Goal: Obtain resource: Download file/media

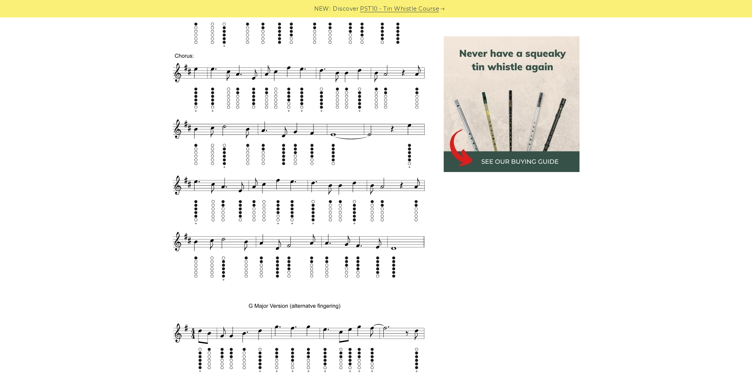
scroll to position [474, 0]
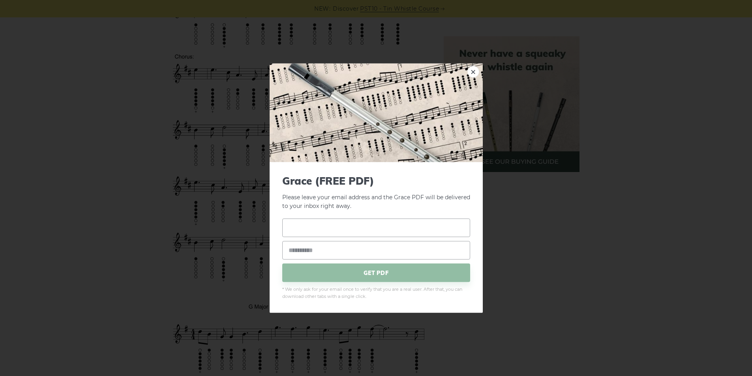
click at [359, 229] on input "text" at bounding box center [376, 228] width 188 height 19
click at [347, 244] on input "email" at bounding box center [376, 250] width 188 height 19
type input "**********"
click at [341, 232] on input "text" at bounding box center [376, 228] width 188 height 19
type input "****"
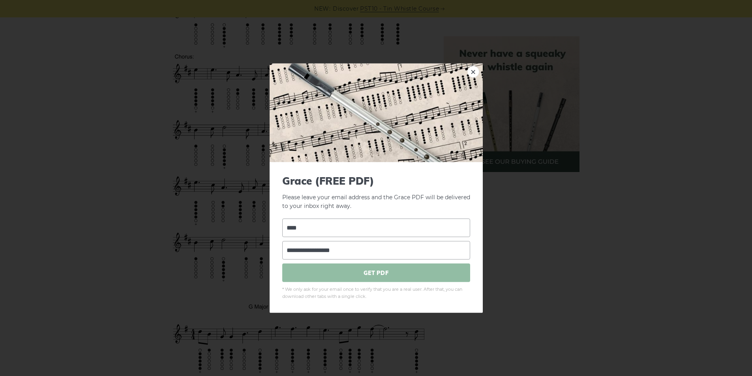
click at [360, 278] on span "GET PDF" at bounding box center [376, 273] width 188 height 19
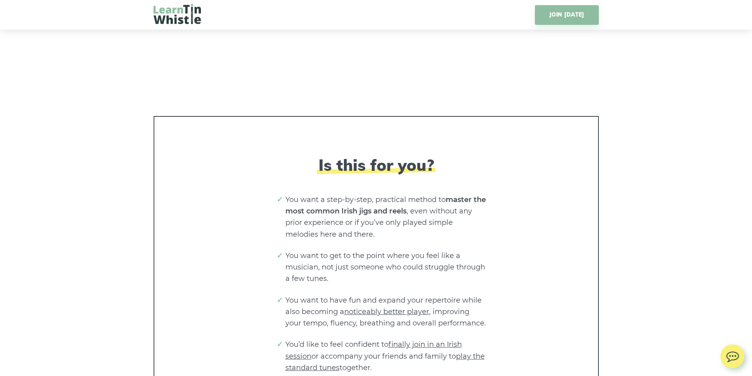
scroll to position [1737, 0]
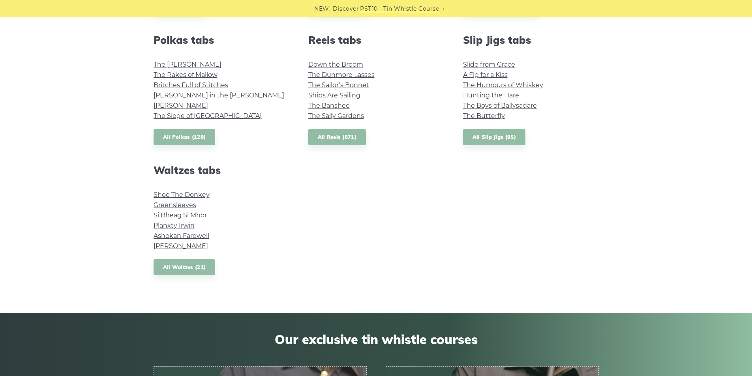
scroll to position [553, 0]
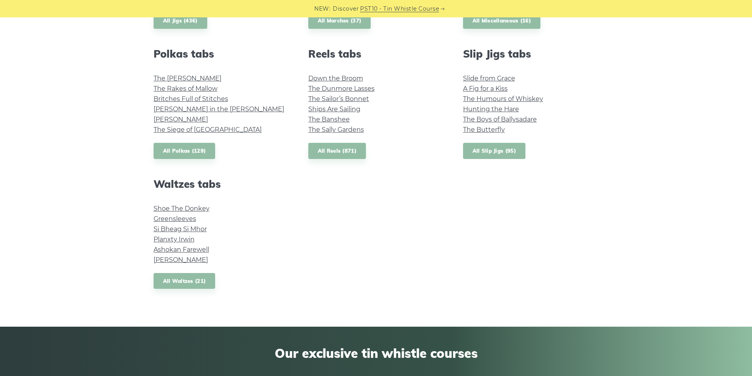
click at [483, 156] on link "All Slip Jigs (95)" at bounding box center [494, 151] width 62 height 16
click at [339, 148] on link "All Reels (871)" at bounding box center [337, 151] width 58 height 16
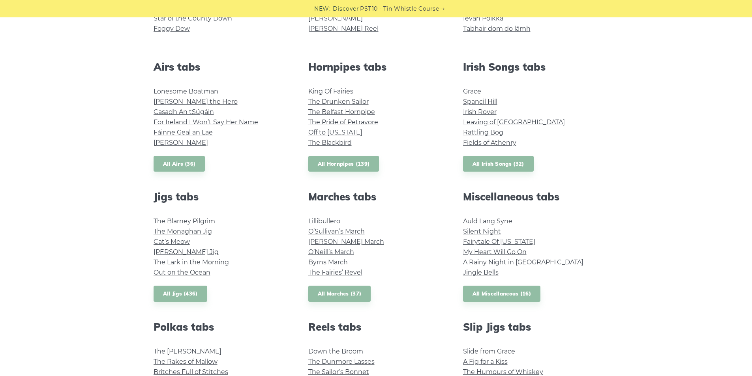
scroll to position [276, 0]
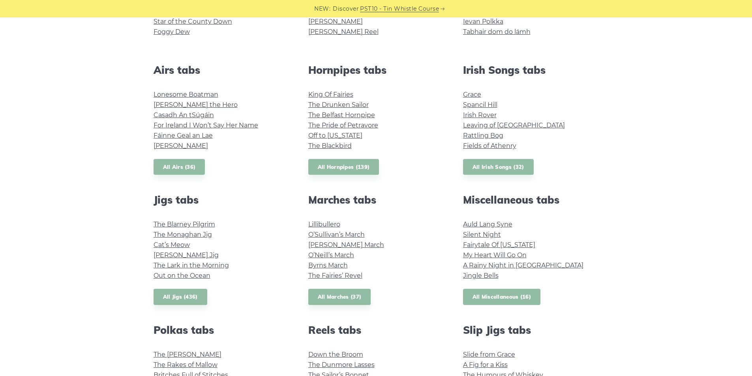
click at [488, 294] on link "All Miscellaneous (16)" at bounding box center [502, 297] width 78 height 16
click at [175, 169] on link "All Airs (36)" at bounding box center [180, 167] width 52 height 16
click at [495, 166] on link "All Irish Songs (32)" at bounding box center [498, 167] width 71 height 16
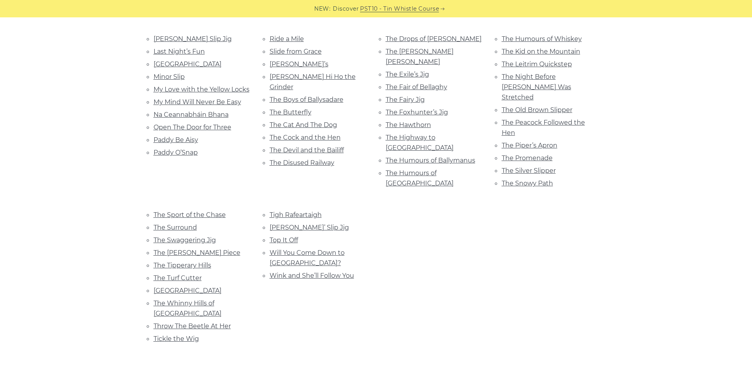
scroll to position [395, 0]
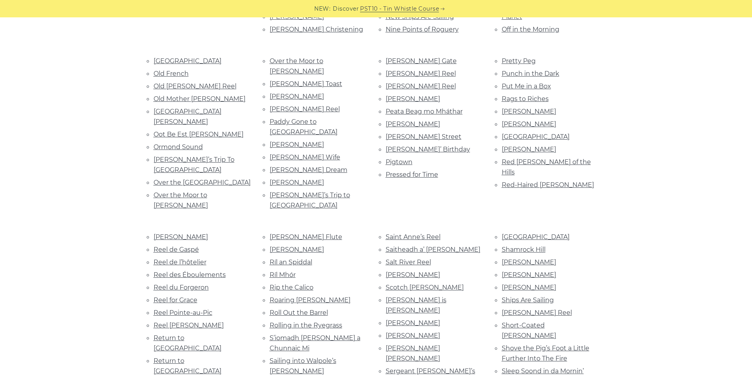
scroll to position [1619, 0]
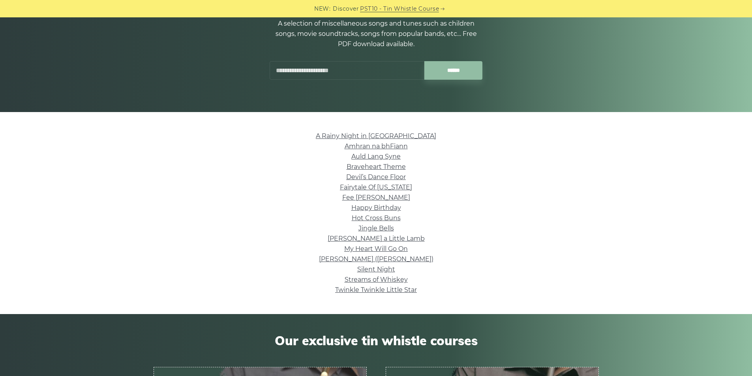
scroll to position [118, 0]
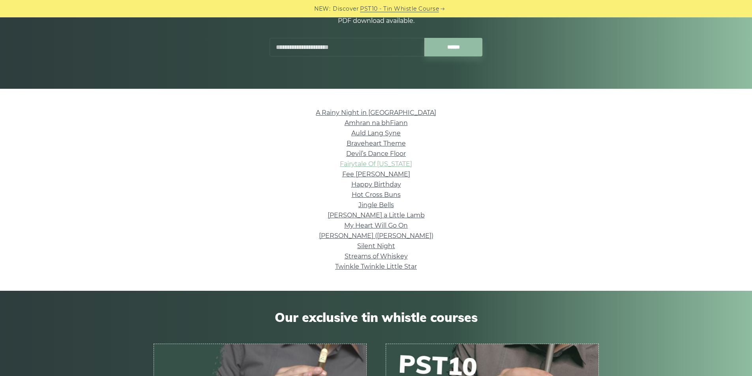
click at [371, 165] on link "Fairytale Of [US_STATE]" at bounding box center [376, 164] width 72 height 8
click at [336, 236] on link "[PERSON_NAME] ([PERSON_NAME])" at bounding box center [376, 236] width 114 height 8
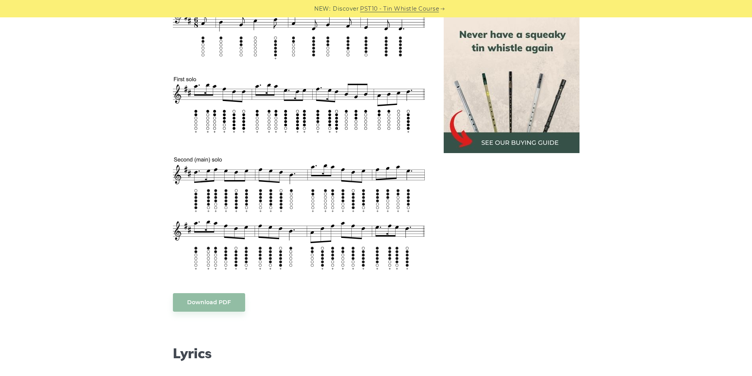
scroll to position [474, 0]
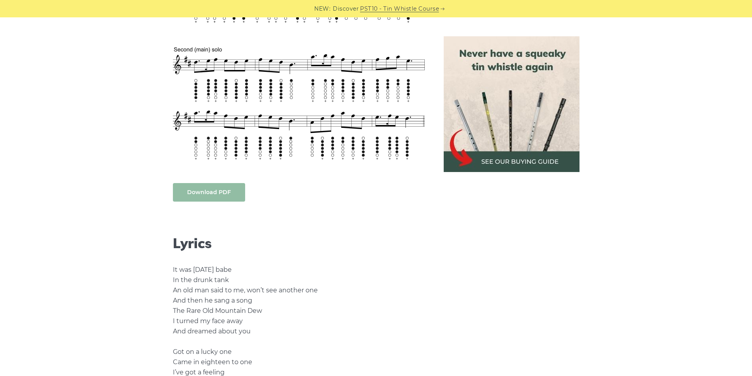
click at [216, 191] on link "Download PDF" at bounding box center [209, 192] width 72 height 19
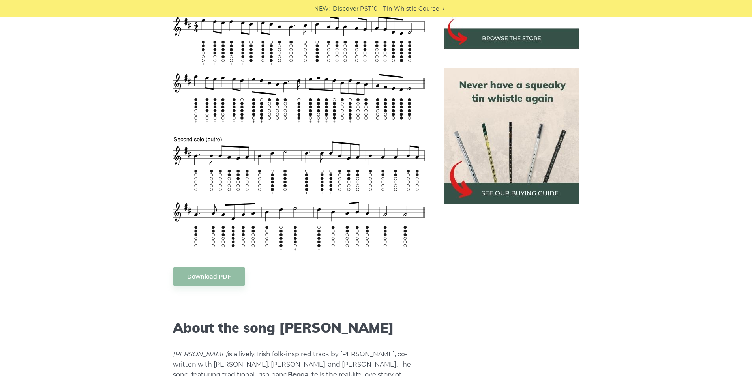
scroll to position [316, 0]
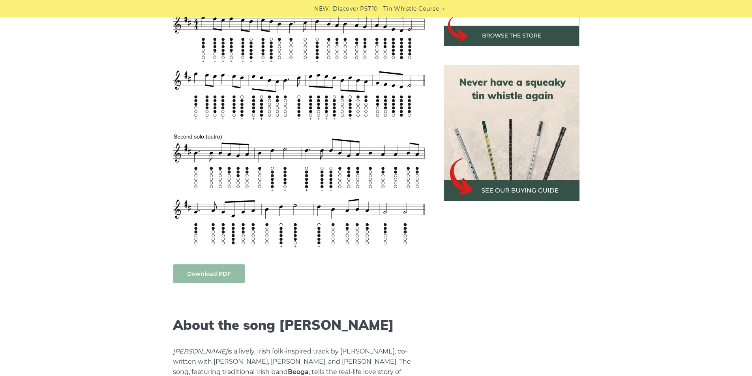
click at [211, 273] on link "Download PDF" at bounding box center [209, 274] width 72 height 19
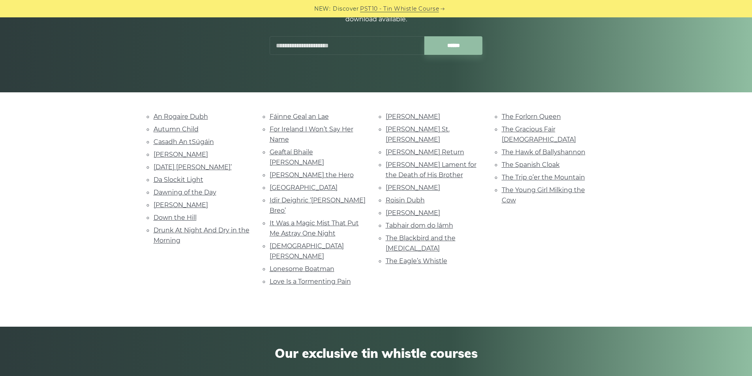
scroll to position [118, 0]
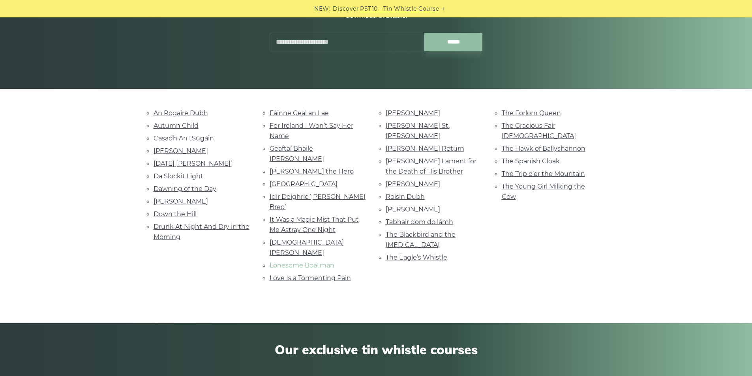
click at [294, 262] on link "Lonesome Boatman" at bounding box center [302, 266] width 65 height 8
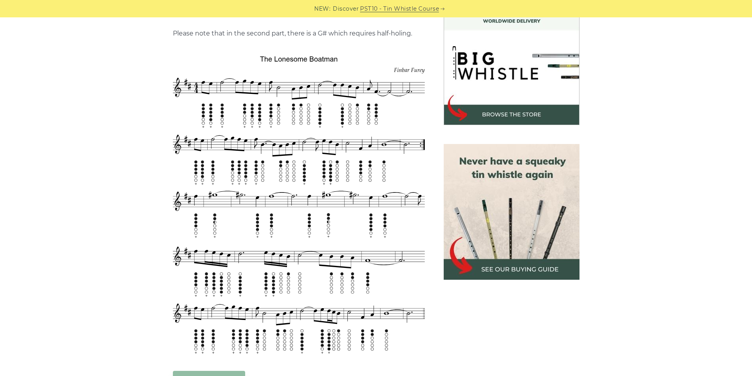
scroll to position [395, 0]
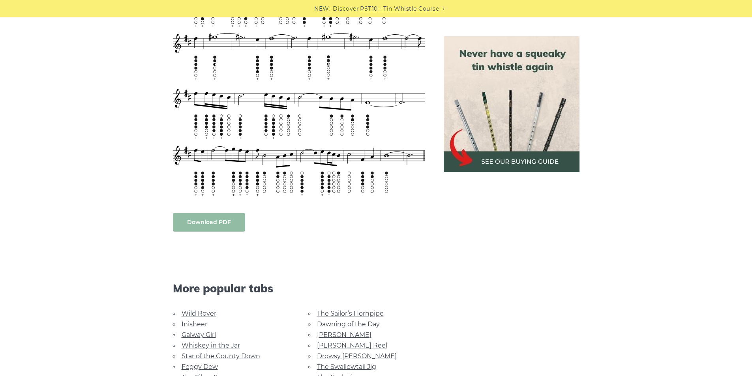
click at [198, 213] on link "Download PDF" at bounding box center [209, 222] width 72 height 19
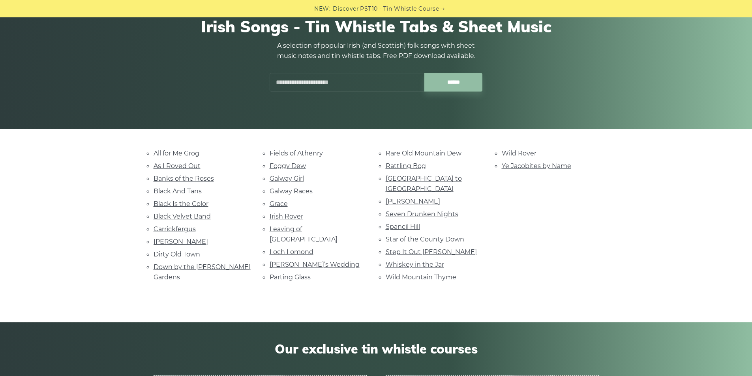
scroll to position [79, 0]
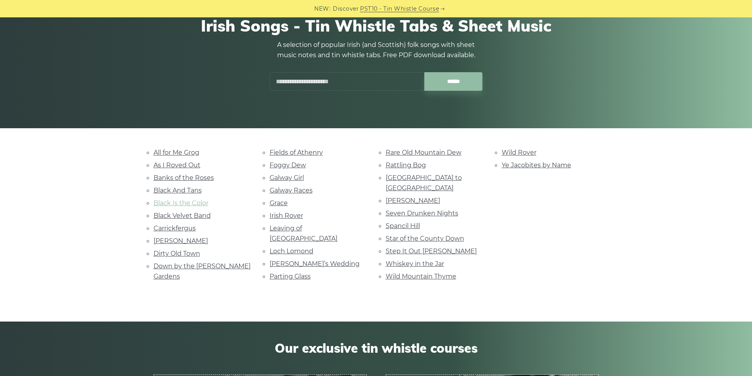
click at [166, 200] on link "Black Is the Color" at bounding box center [181, 203] width 55 height 8
click at [174, 218] on link "Black Velvet Band" at bounding box center [182, 216] width 57 height 8
click at [163, 243] on link "Danny Boy" at bounding box center [181, 241] width 54 height 8
click at [287, 154] on link "Fields of Athenry" at bounding box center [296, 153] width 53 height 8
click at [276, 203] on link "Grace" at bounding box center [279, 203] width 18 height 8
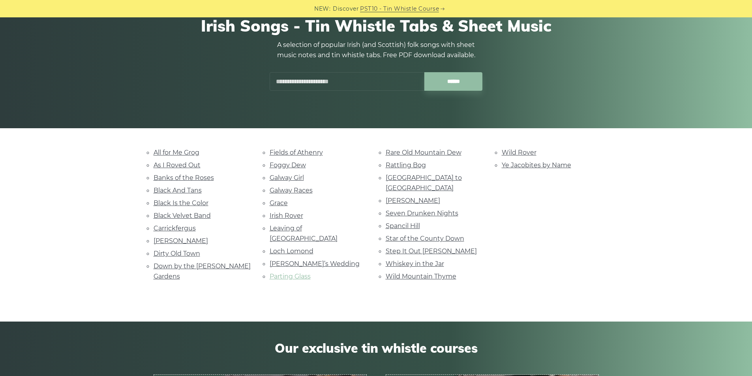
click at [278, 273] on link "Parting Glass" at bounding box center [290, 277] width 41 height 8
click at [419, 248] on link "Step It Out Mary" at bounding box center [431, 252] width 91 height 8
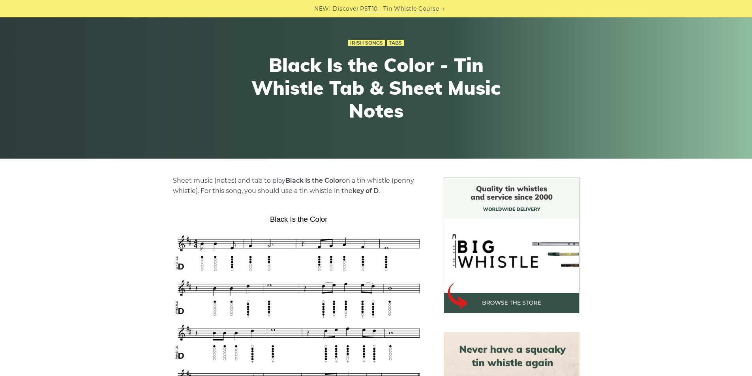
scroll to position [197, 0]
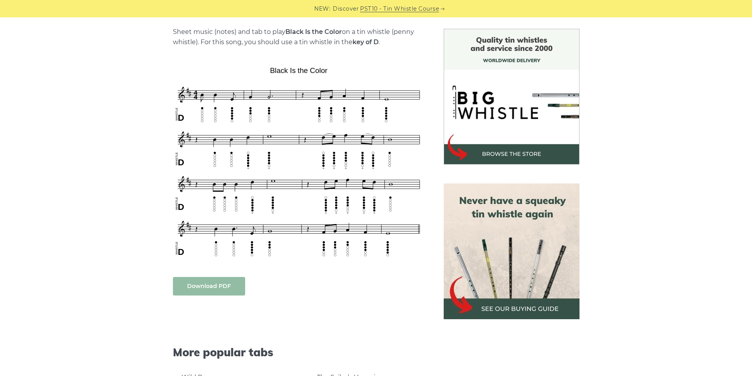
click at [207, 283] on link "Download PDF" at bounding box center [209, 286] width 72 height 19
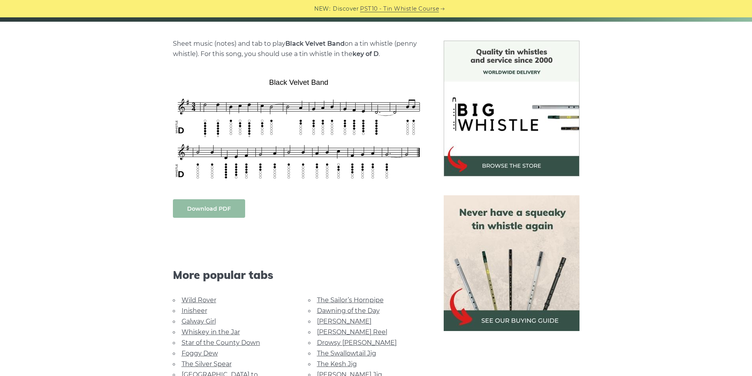
scroll to position [197, 0]
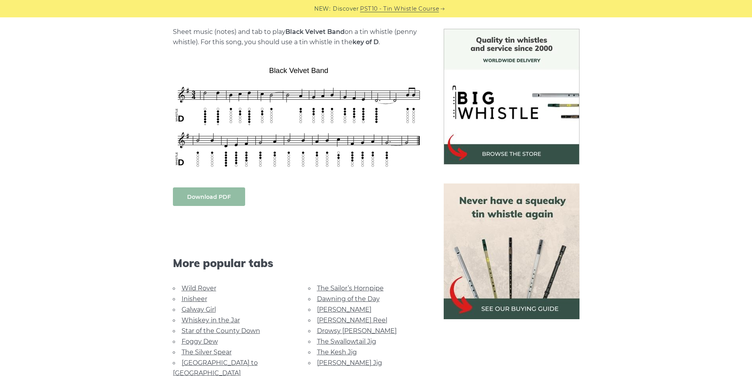
click at [193, 195] on link "Download PDF" at bounding box center [209, 197] width 72 height 19
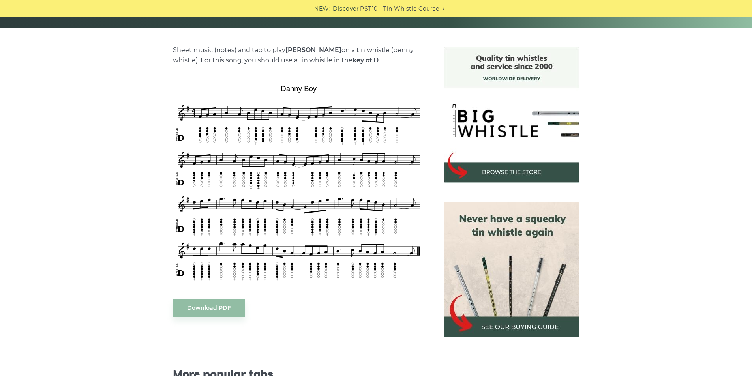
scroll to position [197, 0]
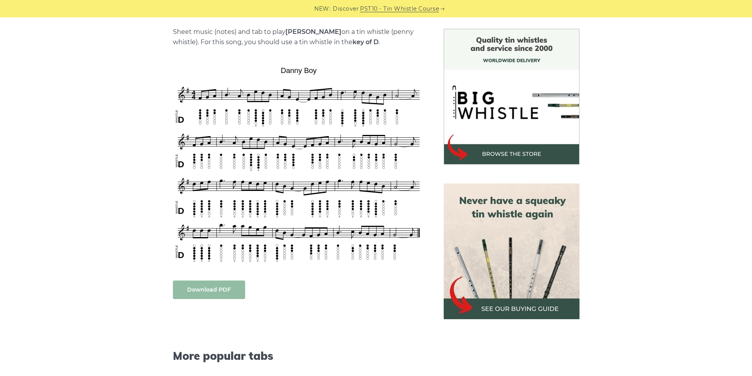
click at [205, 285] on link "Download PDF" at bounding box center [209, 290] width 72 height 19
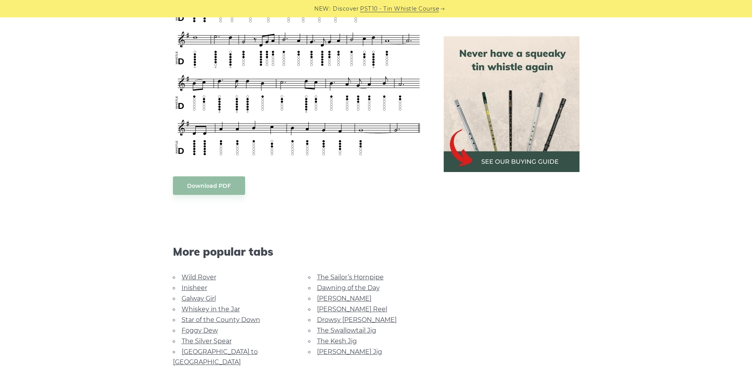
scroll to position [434, 0]
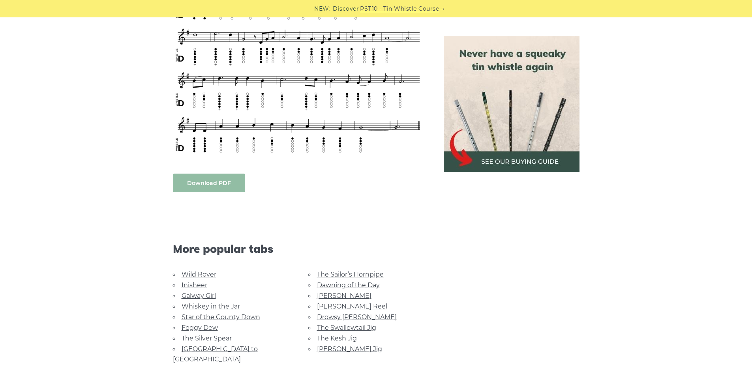
click at [216, 178] on link "Download PDF" at bounding box center [209, 183] width 72 height 19
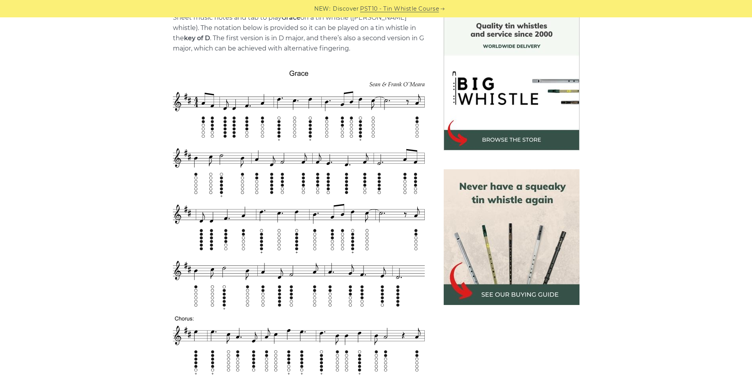
scroll to position [197, 0]
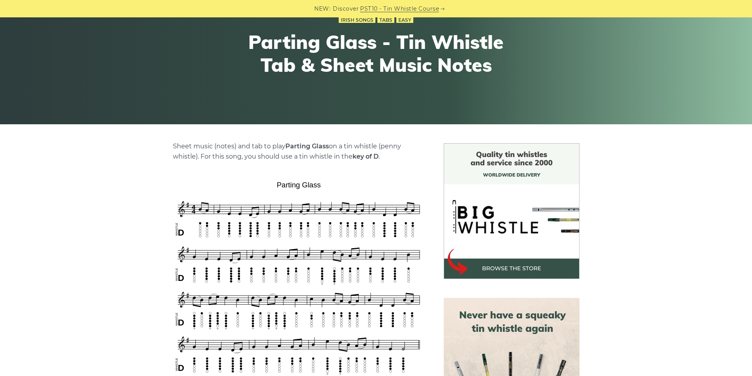
scroll to position [197, 0]
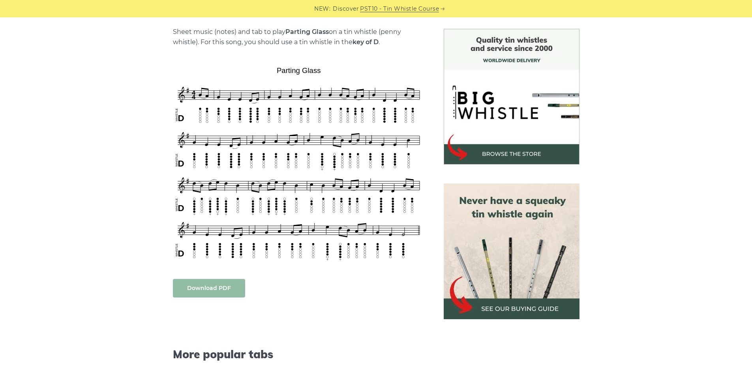
click at [182, 295] on link "Download PDF" at bounding box center [209, 288] width 72 height 19
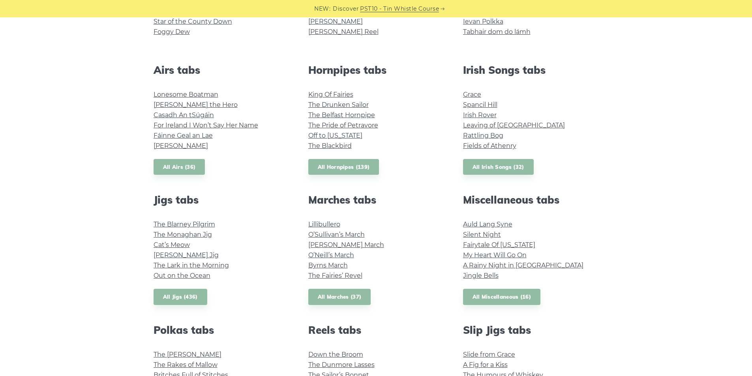
scroll to position [237, 0]
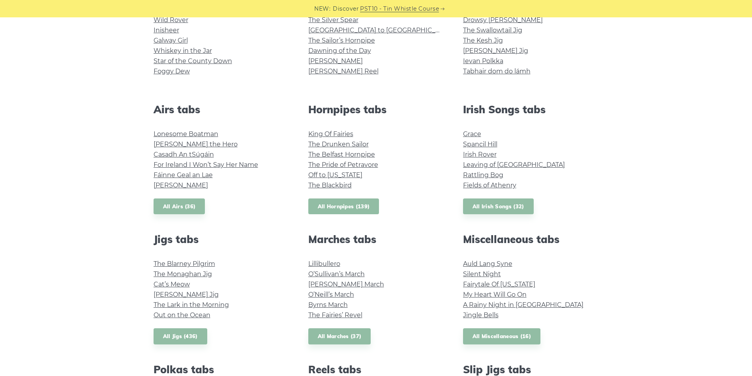
click at [336, 208] on link "All Hornpipes (139)" at bounding box center [343, 207] width 71 height 16
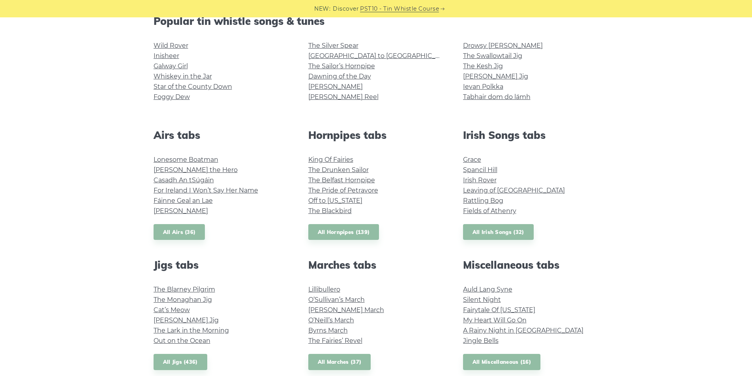
scroll to position [197, 0]
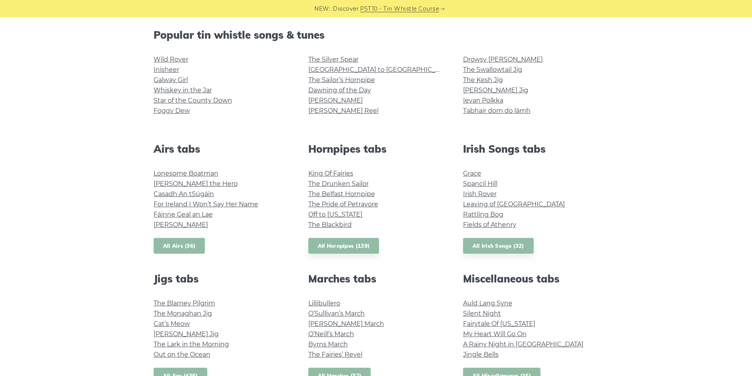
click at [155, 249] on link "All Airs (36)" at bounding box center [180, 246] width 52 height 16
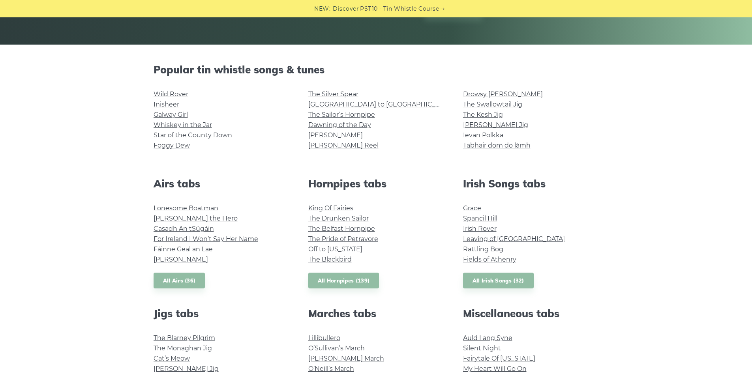
scroll to position [118, 0]
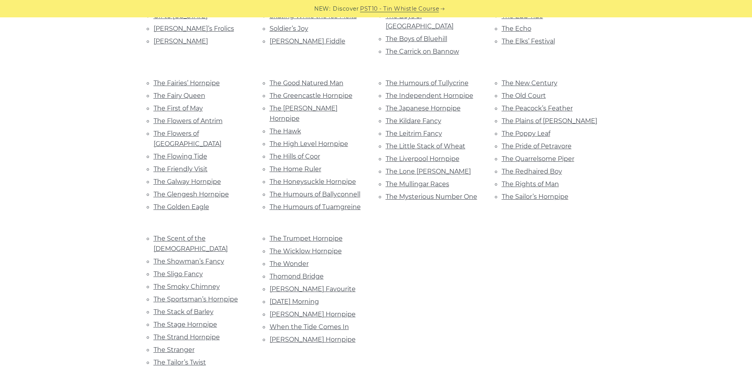
scroll to position [513, 0]
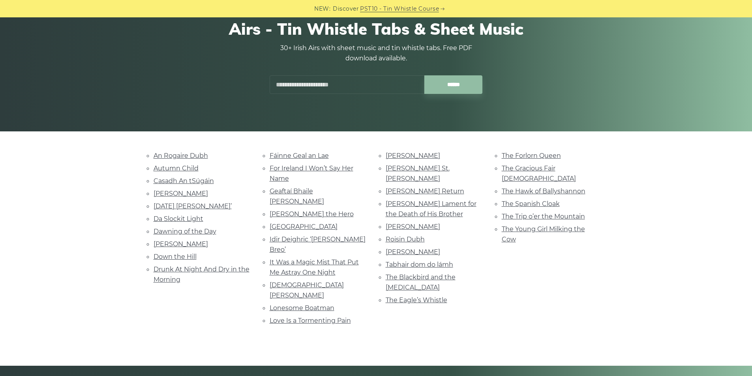
scroll to position [79, 0]
